Goal: Communication & Community: Answer question/provide support

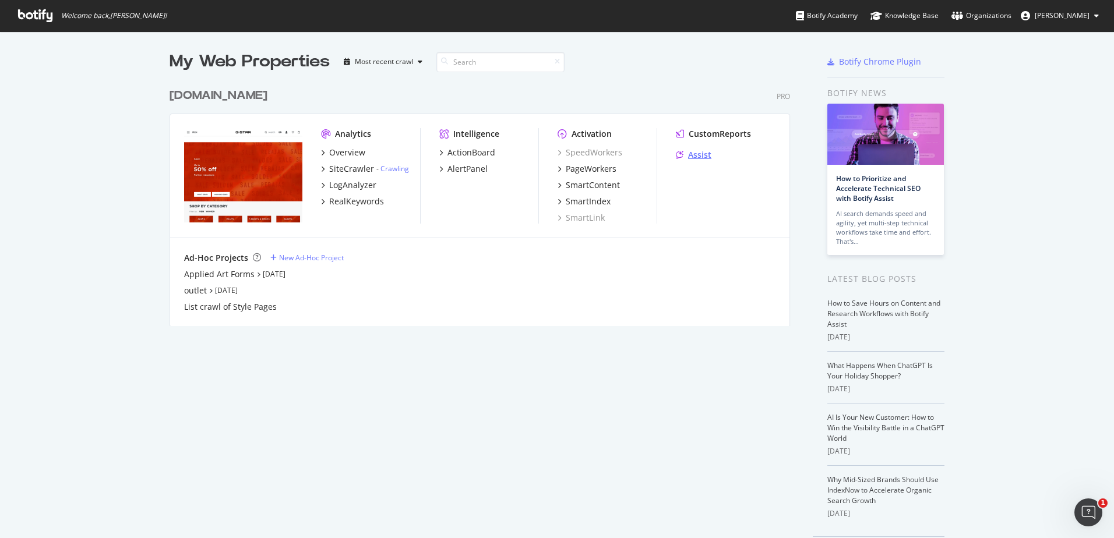
click at [695, 154] on div "Assist" at bounding box center [699, 155] width 23 height 12
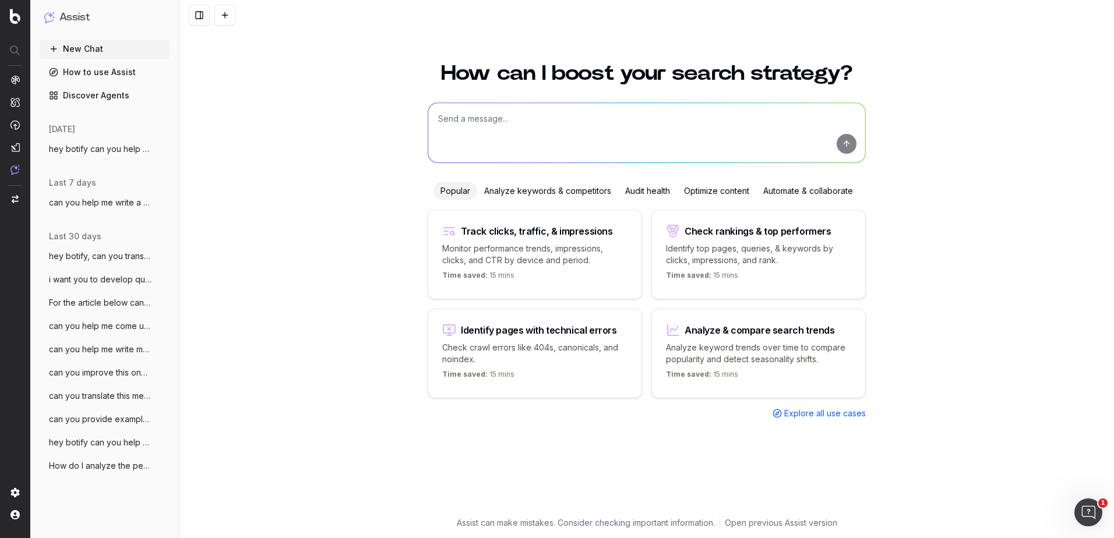
click at [520, 137] on textarea at bounding box center [646, 132] width 437 height 59
click at [732, 115] on textarea "can you help with the translation of this phrase as part of the meta title: "" at bounding box center [646, 132] width 437 height 59
paste textarea "Women's Denim Days | Extra 20% Off Denim | G-STAR®"
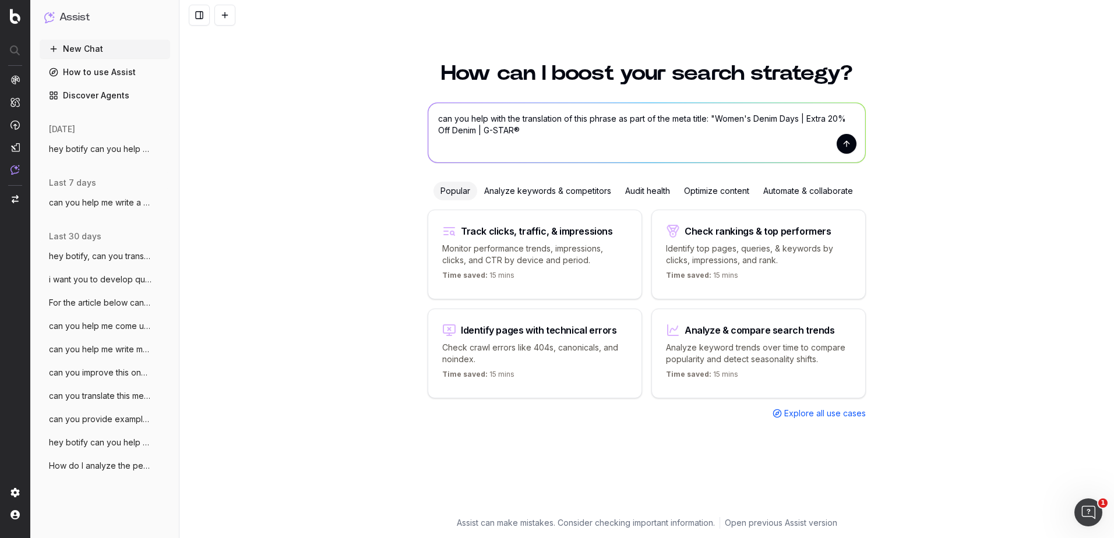
click at [620, 145] on textarea "can you help with the translation of this phrase as part of the meta title: "Wo…" at bounding box center [646, 132] width 437 height 59
type textarea "can you help with the translation of this phrase as part of the meta title: "Wo…"
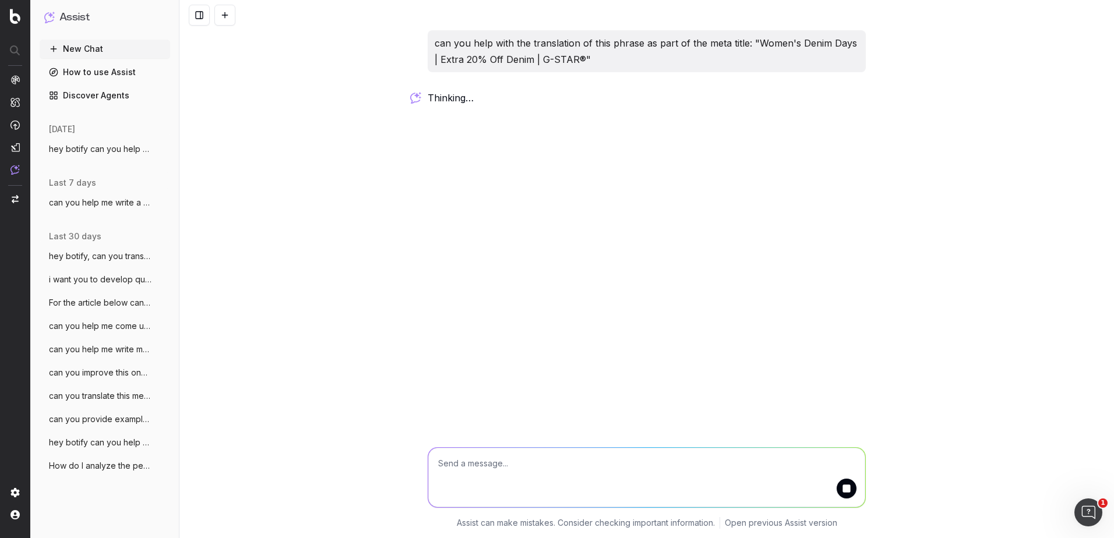
click at [568, 465] on textarea at bounding box center [646, 477] width 437 height 59
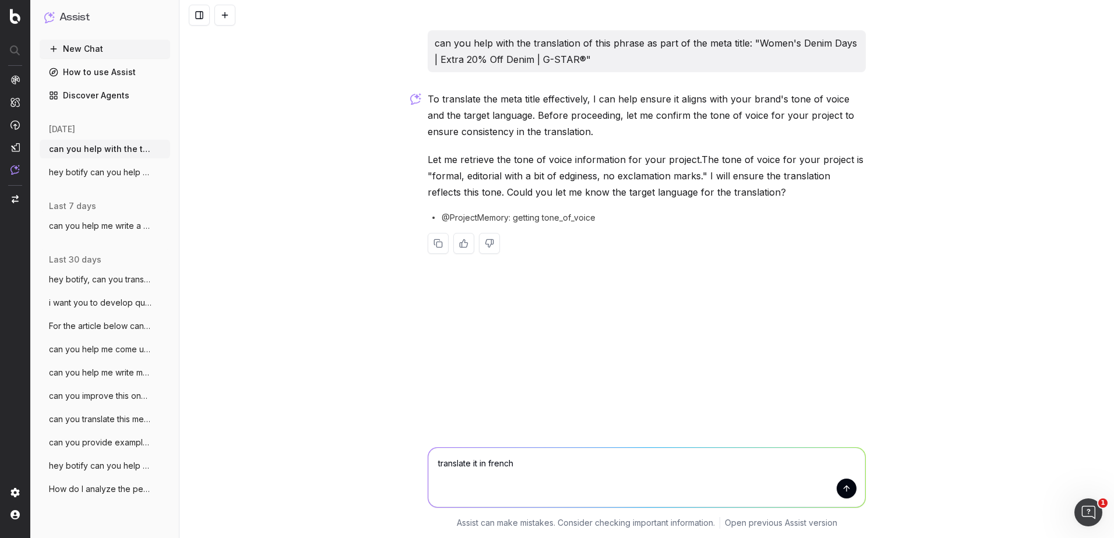
type textarea "translate it in french"
click at [842, 490] on button "submit" at bounding box center [847, 489] width 20 height 20
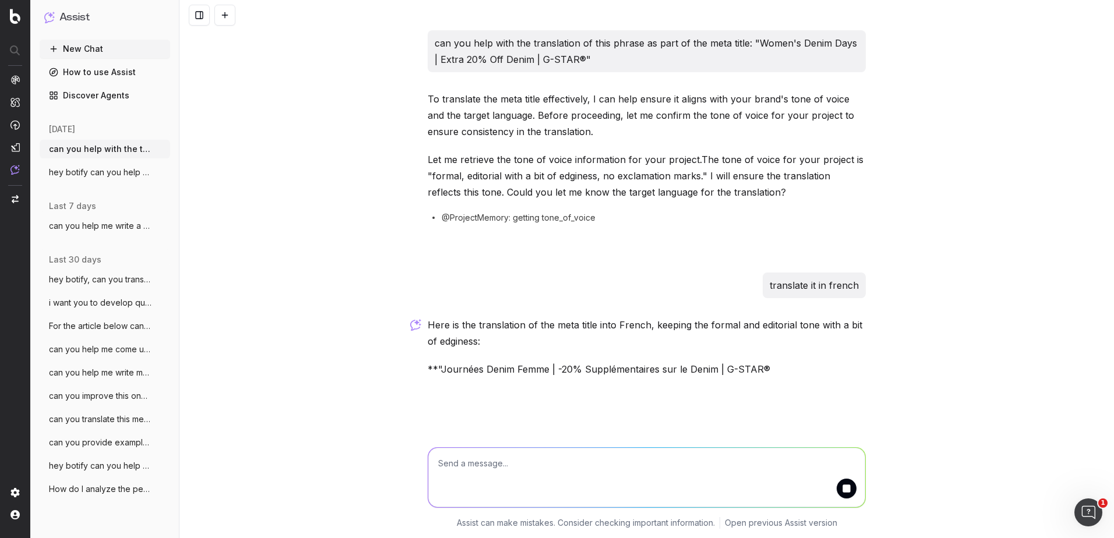
scroll to position [23, 0]
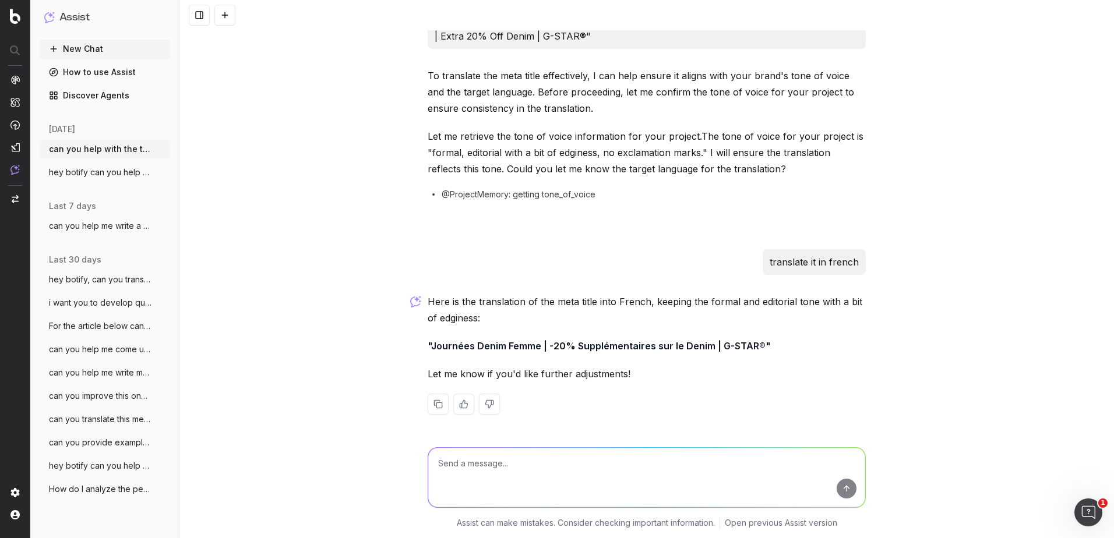
click at [500, 480] on textarea at bounding box center [646, 477] width 437 height 59
type textarea "another one"
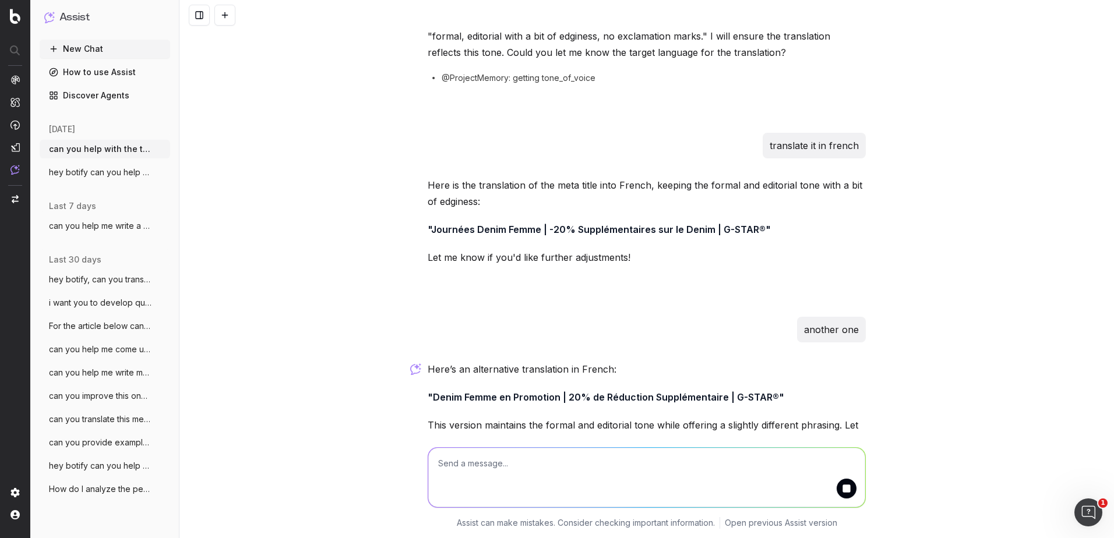
scroll to position [207, 0]
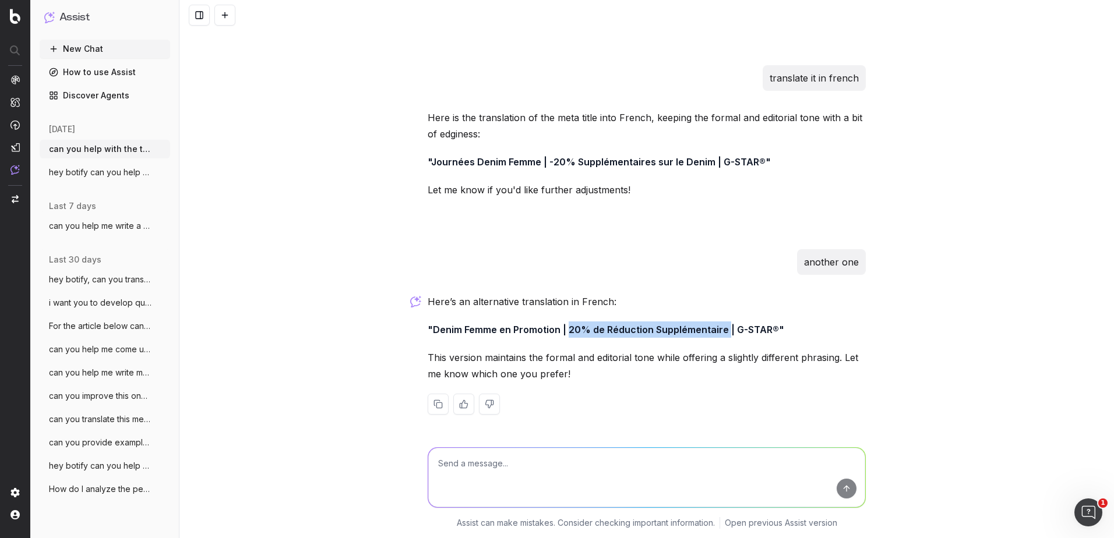
drag, startPoint x: 720, startPoint y: 332, endPoint x: 563, endPoint y: 337, distance: 156.8
click at [563, 337] on p ""Denim Femme en Promotion | 20% de Réduction Supplémentaire | G-STAR®"" at bounding box center [647, 330] width 438 height 16
copy strong "20% de Réduction Supplémentaire"
click at [474, 463] on textarea at bounding box center [646, 477] width 437 height 59
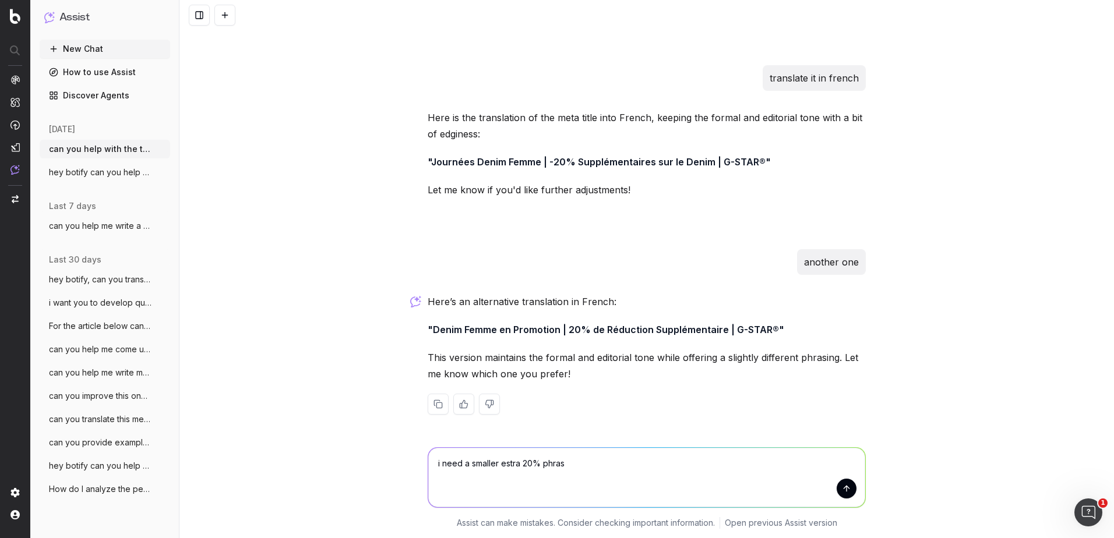
type textarea "i need a smaller estra 20% phrase"
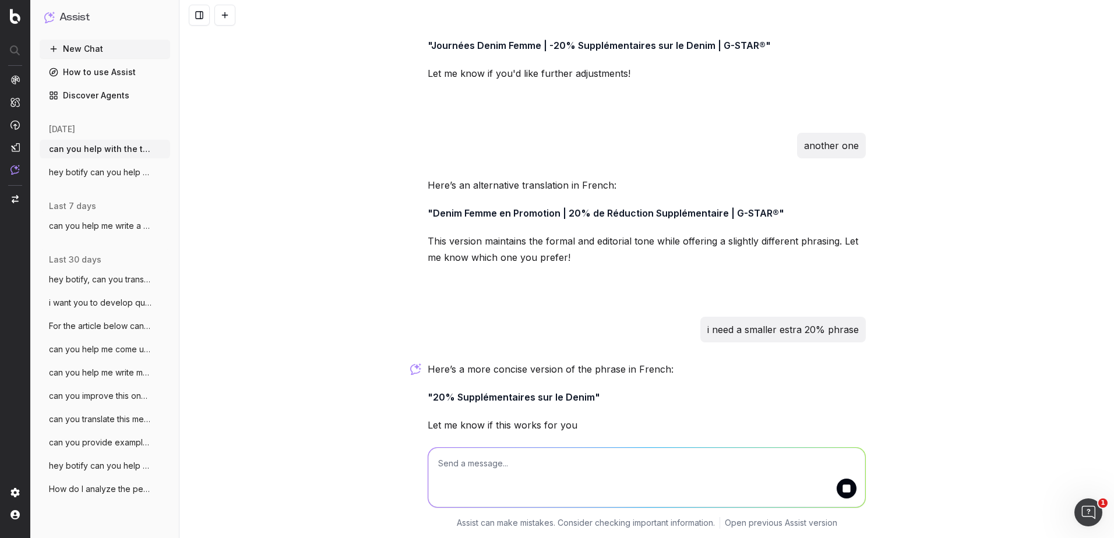
scroll to position [375, 0]
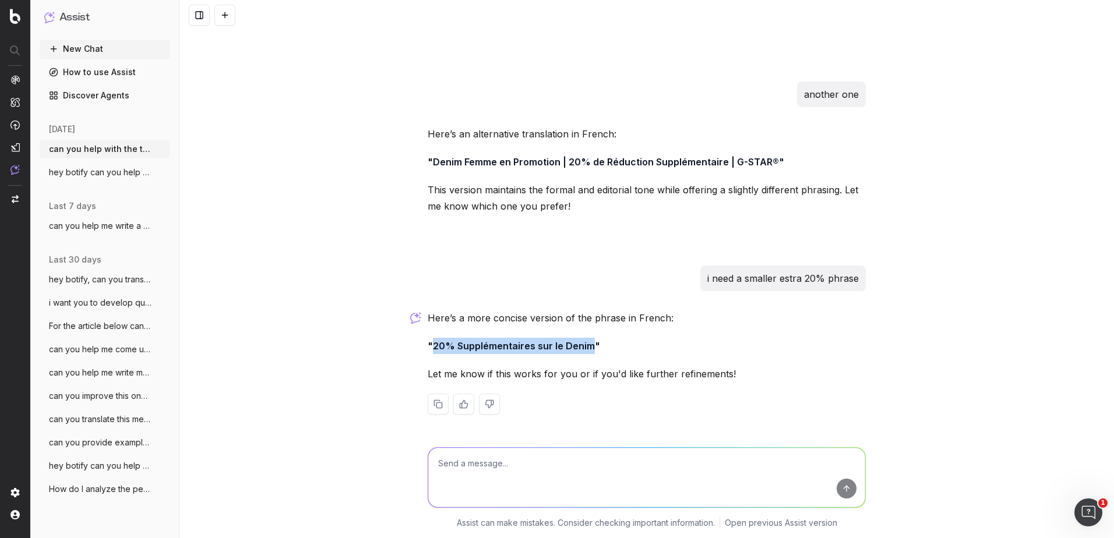
drag, startPoint x: 587, startPoint y: 346, endPoint x: 430, endPoint y: 338, distance: 156.9
click at [430, 338] on p ""20% Supplémentaires sur le Denim"" at bounding box center [647, 346] width 438 height 16
copy strong "20% Supplémentaires sur le Denim"
click at [587, 470] on textarea at bounding box center [646, 477] width 437 height 59
type textarea "remove the denim part if necessary"
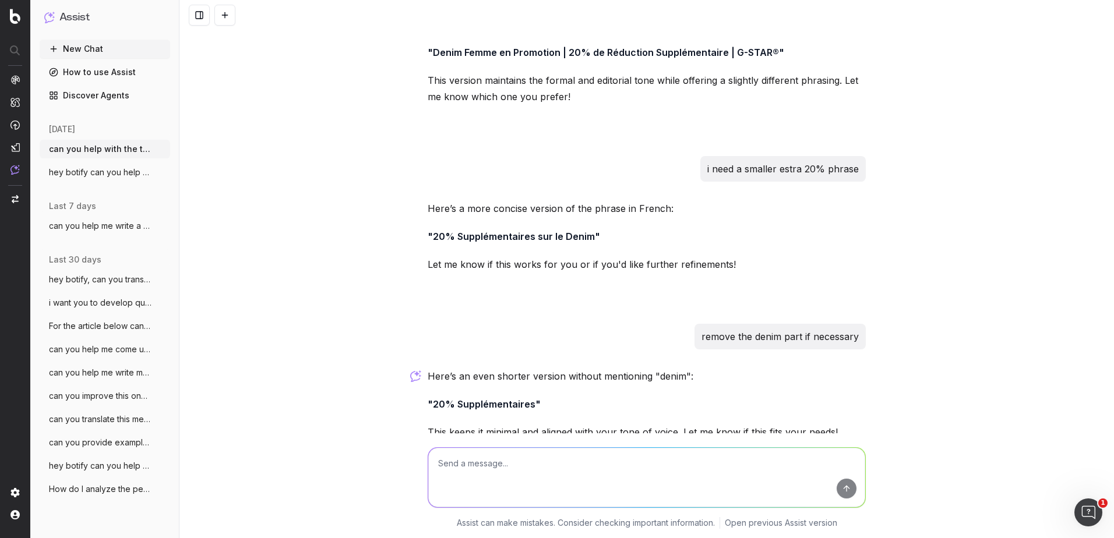
scroll to position [543, 0]
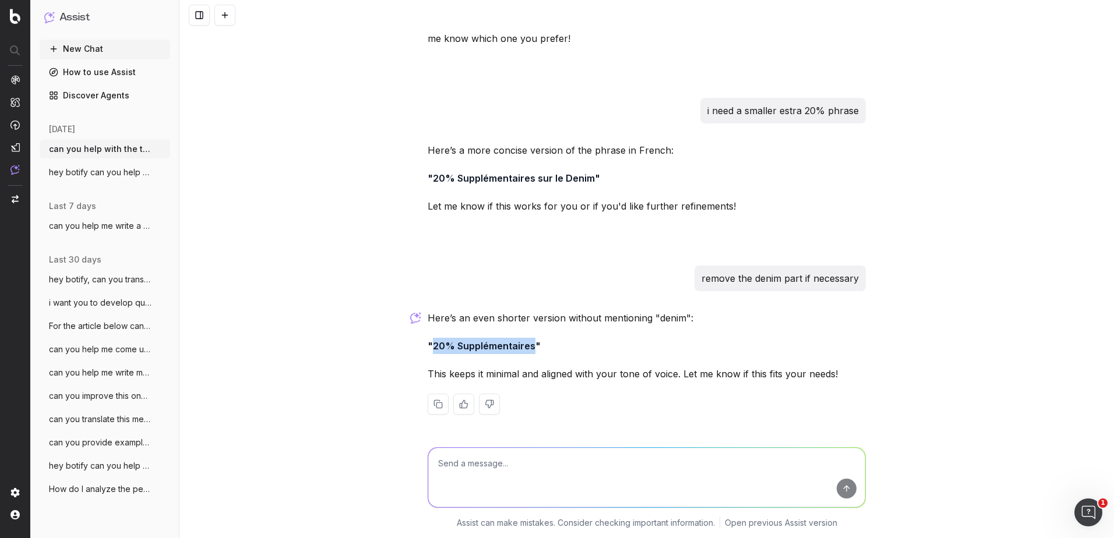
drag, startPoint x: 527, startPoint y: 351, endPoint x: 428, endPoint y: 344, distance: 99.2
click at [428, 344] on strong ""20% Supplémentaires"" at bounding box center [484, 346] width 113 height 12
copy strong "20% Supplémentaires"
click at [552, 485] on textarea at bounding box center [646, 477] width 437 height 59
paste textarea "Enjoy up to 50% discount, plus 20% off denim."
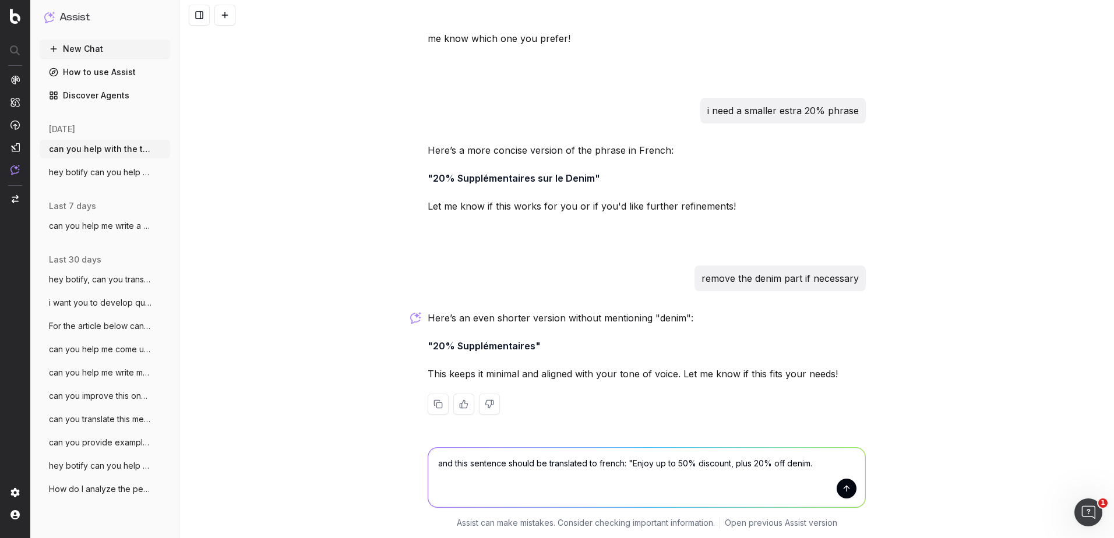
type textarea "and this sentence should be translated to french: "Enjoy up to 50% discount, pl…"
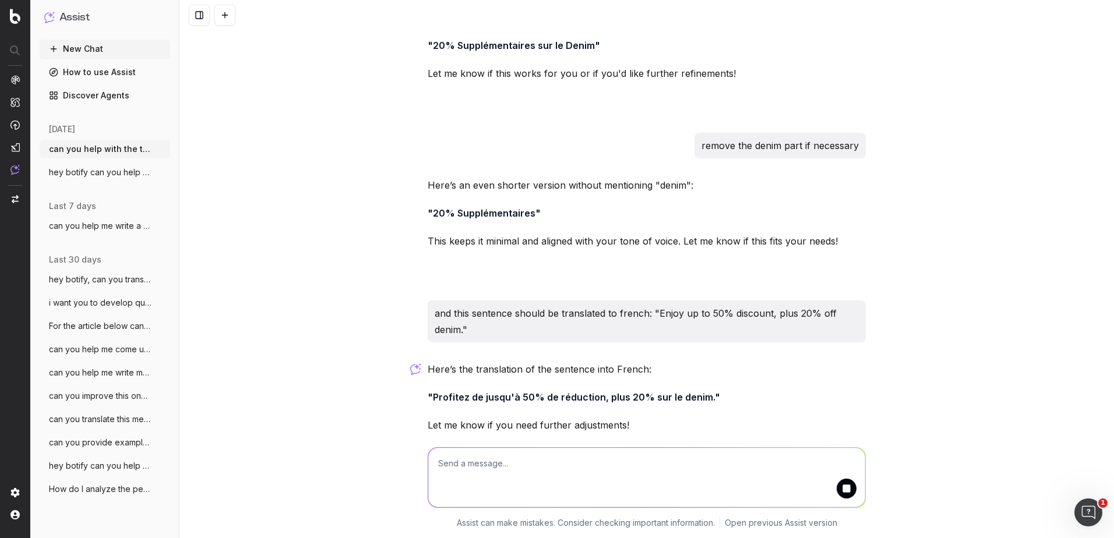
scroll to position [727, 0]
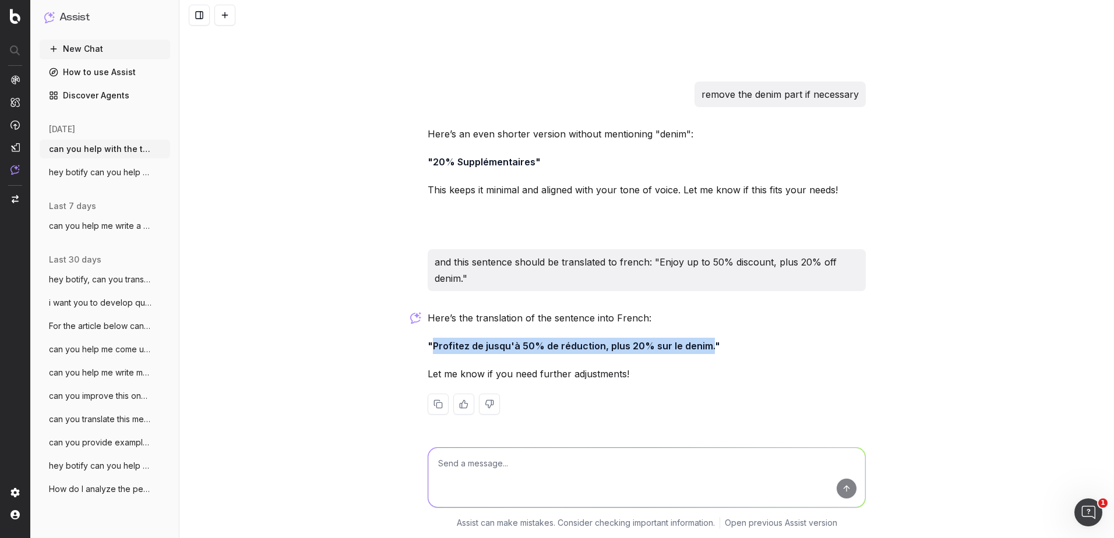
drag, startPoint x: 702, startPoint y: 347, endPoint x: 428, endPoint y: 346, distance: 274.4
click at [428, 346] on strong ""Profitez de jusqu'à 50% de réduction, plus 20% sur le denim."" at bounding box center [574, 346] width 292 height 12
copy strong "Profitez de jusqu'à 50% de réduction, plus 20% sur le denim."
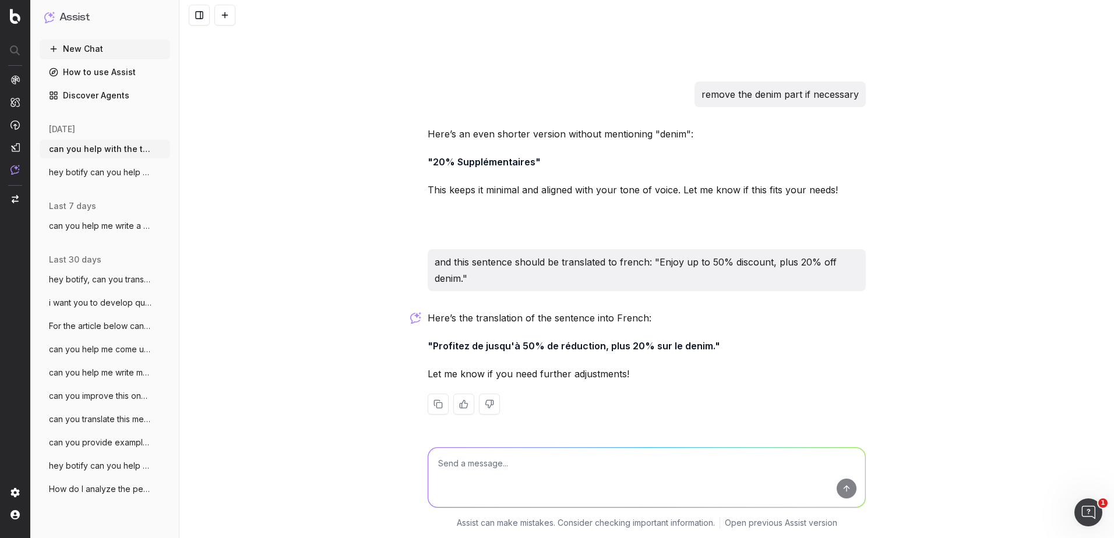
click at [550, 483] on textarea at bounding box center [646, 477] width 437 height 59
